Goal: Task Accomplishment & Management: Manage account settings

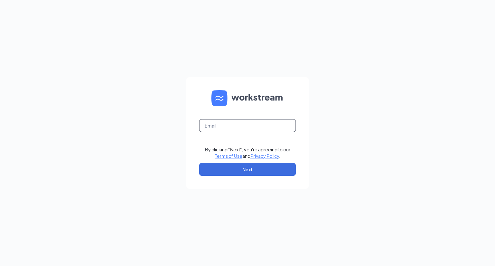
click at [213, 125] on input "text" at bounding box center [247, 125] width 97 height 13
type input "relias@aviatorcle.com"
click at [254, 171] on button "Next" at bounding box center [247, 169] width 97 height 13
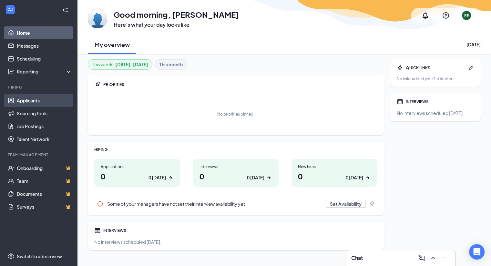
click at [35, 100] on link "Applicants" at bounding box center [44, 100] width 55 height 13
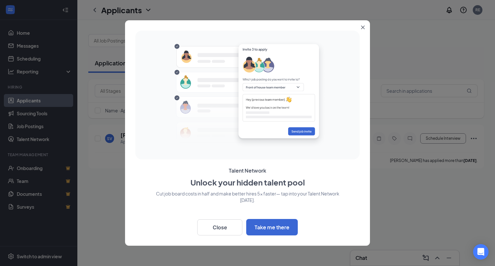
click at [365, 25] on button "Close" at bounding box center [365, 26] width 12 height 12
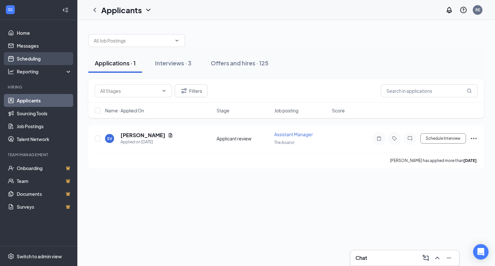
click at [39, 56] on link "Scheduling" at bounding box center [44, 58] width 55 height 13
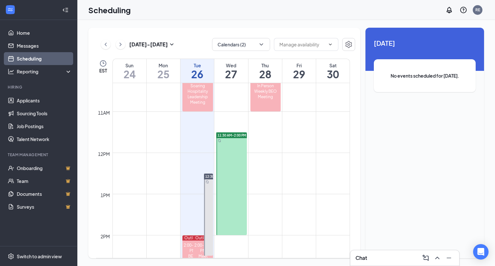
scroll to position [426, 0]
click at [237, 206] on div at bounding box center [231, 183] width 31 height 103
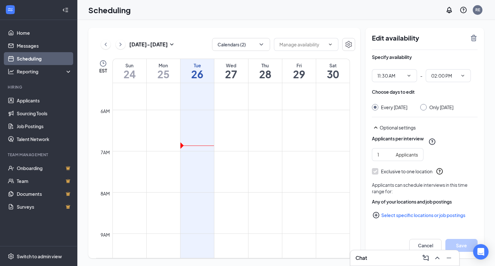
scroll to position [217, 0]
click at [29, 58] on link "Scheduling" at bounding box center [44, 58] width 55 height 13
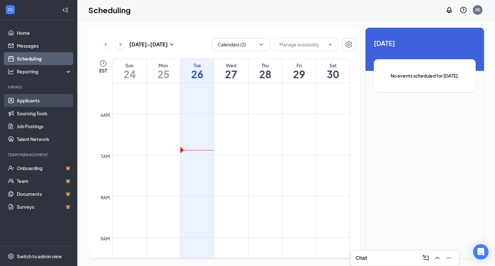
click at [26, 98] on link "Applicants" at bounding box center [44, 100] width 55 height 13
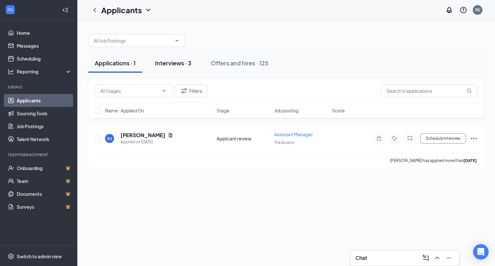
click at [181, 62] on div "Interviews · 3" at bounding box center [173, 63] width 36 height 8
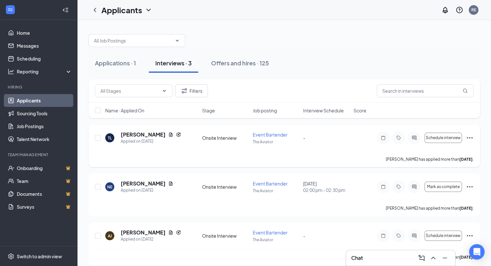
click at [470, 136] on icon "Ellipses" at bounding box center [469, 138] width 8 height 8
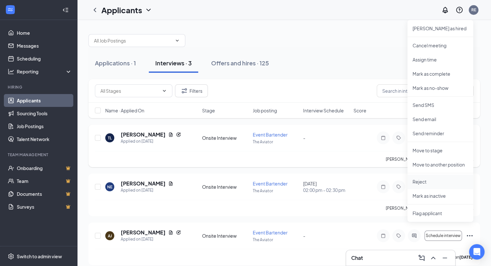
click at [422, 183] on p "Reject" at bounding box center [439, 182] width 55 height 6
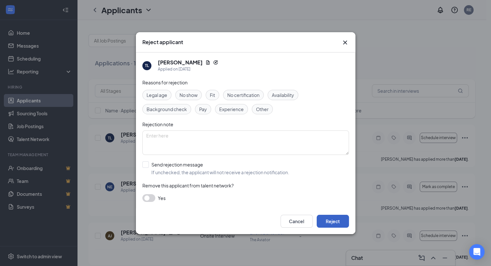
click at [331, 223] on button "Reject" at bounding box center [332, 221] width 32 height 13
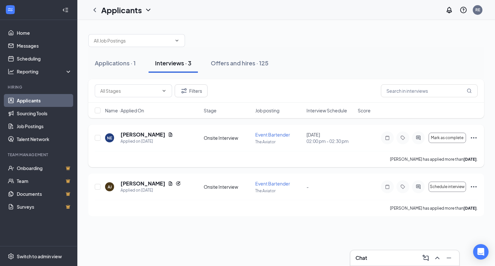
click at [472, 137] on icon "Ellipses" at bounding box center [474, 138] width 8 height 8
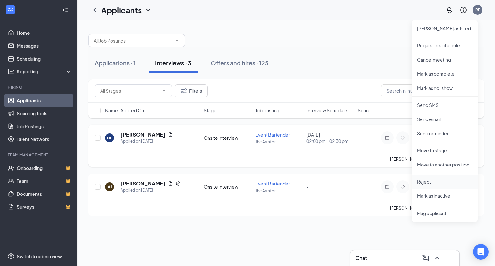
click at [423, 184] on p "Reject" at bounding box center [444, 182] width 55 height 6
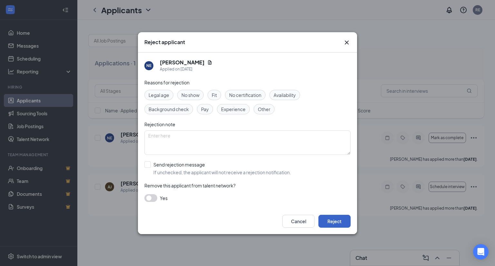
click at [334, 220] on button "Reject" at bounding box center [335, 221] width 32 height 13
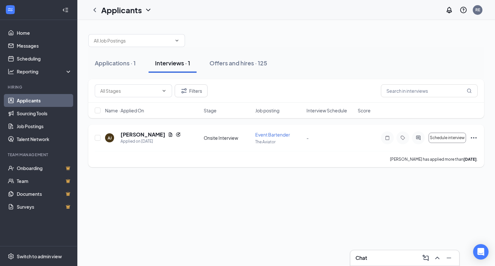
click at [474, 137] on icon "Ellipses" at bounding box center [474, 138] width 8 height 8
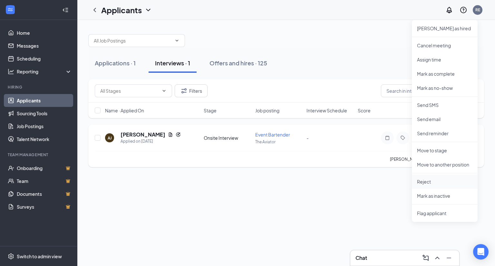
click at [421, 181] on p "Reject" at bounding box center [444, 182] width 55 height 6
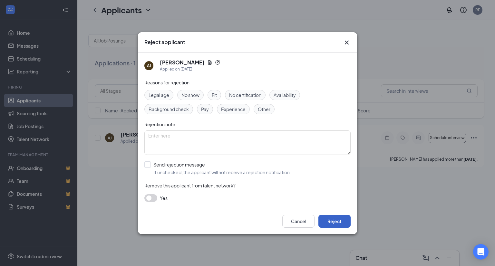
click at [334, 224] on button "Reject" at bounding box center [335, 221] width 32 height 13
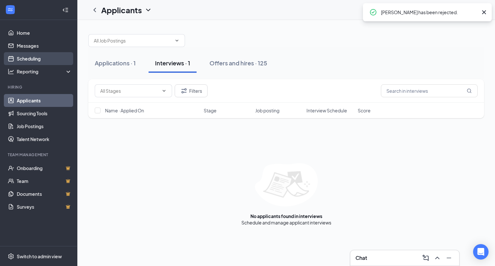
click at [23, 56] on link "Scheduling" at bounding box center [44, 58] width 55 height 13
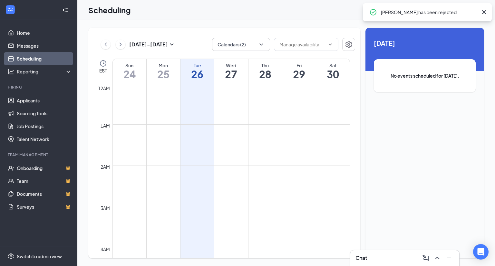
scroll to position [317, 0]
